Goal: Entertainment & Leisure: Consume media (video, audio)

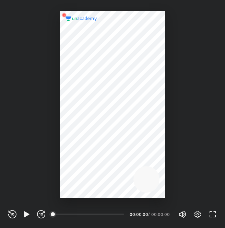
scroll to position [228, 225]
click at [25, 219] on div "REWIND (J) PLAY (K) FORWARD (L) 00:00 00:00:00 / 00:00:00 Volume (M) 100% Setti…" at bounding box center [112, 214] width 209 height 10
click at [25, 216] on icon "button" at bounding box center [26, 214] width 5 height 6
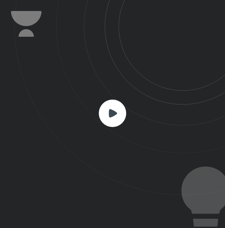
click at [130, 109] on icon at bounding box center [119, 97] width 211 height 195
click at [122, 115] on rect at bounding box center [112, 113] width 27 height 27
click at [111, 108] on rect at bounding box center [112, 113] width 27 height 27
click at [112, 118] on rect at bounding box center [112, 113] width 27 height 27
click at [116, 124] on rect at bounding box center [112, 113] width 27 height 27
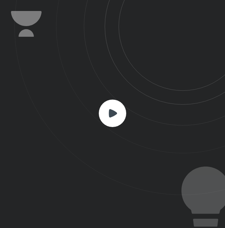
click at [113, 114] on icon at bounding box center [113, 113] width 8 height 8
click at [107, 114] on rect at bounding box center [112, 113] width 27 height 27
click at [80, 112] on icon at bounding box center [119, 97] width 211 height 195
click at [119, 112] on rect at bounding box center [112, 113] width 27 height 27
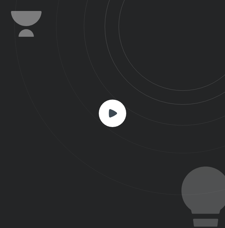
click at [158, 124] on icon at bounding box center [119, 97] width 211 height 195
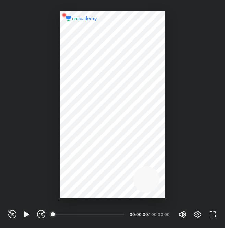
scroll to position [228, 225]
click at [119, 171] on div at bounding box center [112, 104] width 105 height 187
click at [31, 216] on div "REWIND (J) PLAY (K) FORWARD (L)" at bounding box center [26, 214] width 37 height 8
click at [29, 216] on icon "button" at bounding box center [27, 214] width 8 height 8
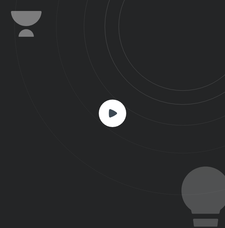
click at [29, 216] on div at bounding box center [112, 114] width 225 height 228
click at [127, 103] on icon at bounding box center [119, 97] width 211 height 195
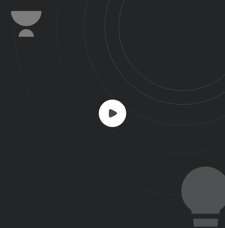
click at [127, 103] on icon at bounding box center [119, 97] width 211 height 195
click at [120, 124] on rect at bounding box center [112, 113] width 27 height 27
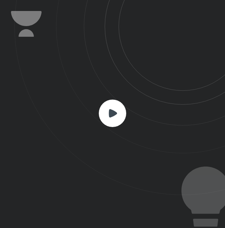
click at [120, 124] on rect at bounding box center [112, 113] width 27 height 27
